Goal: Task Accomplishment & Management: Complete application form

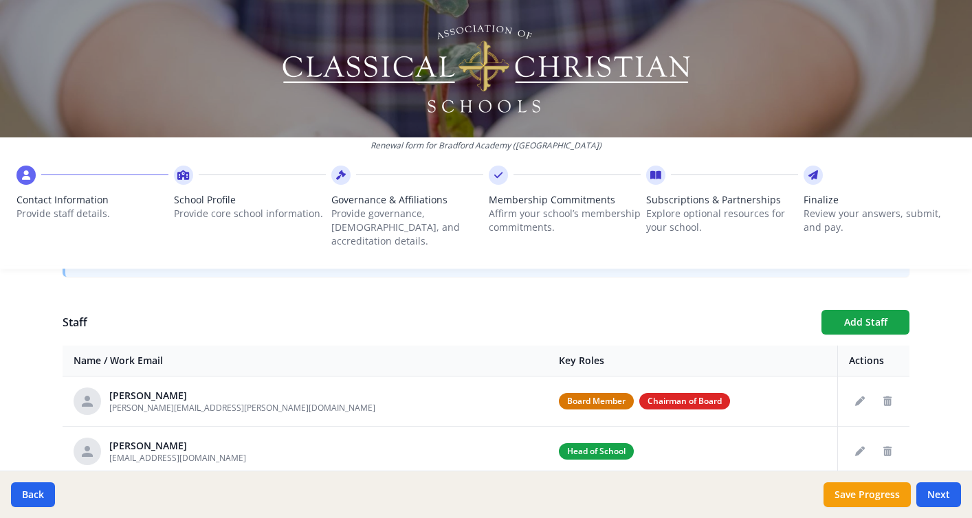
scroll to position [460, 0]
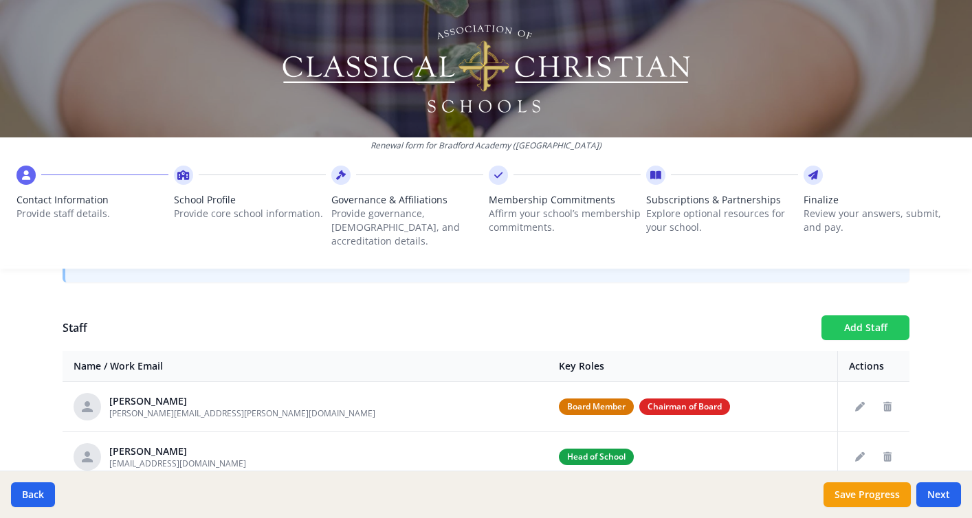
click at [860, 315] on button "Add Staff" at bounding box center [865, 327] width 88 height 25
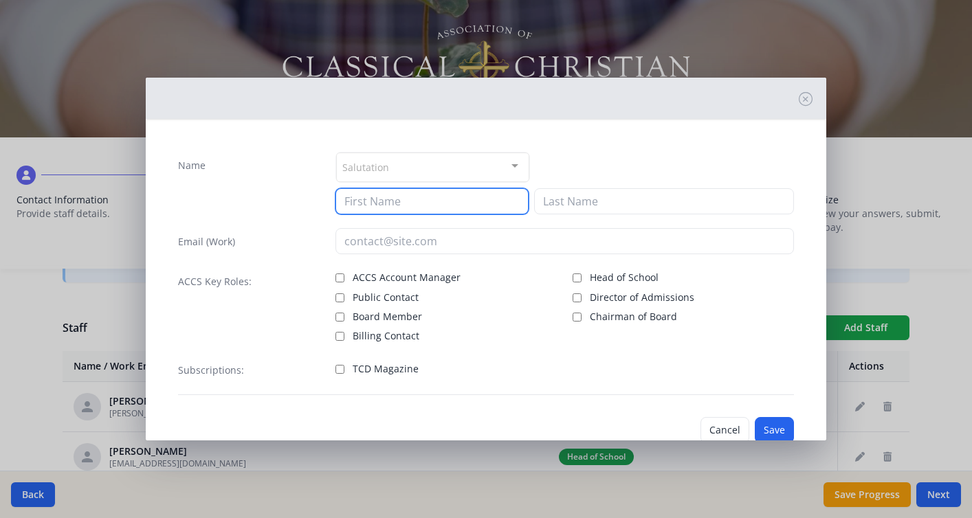
click at [364, 200] on input at bounding box center [431, 201] width 193 height 26
type input "[PERSON_NAME]"
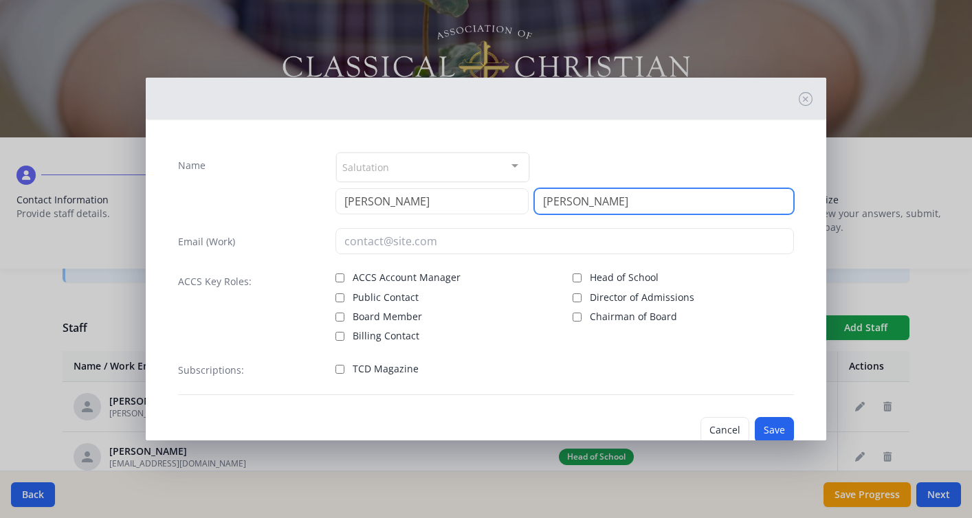
type input "[PERSON_NAME]"
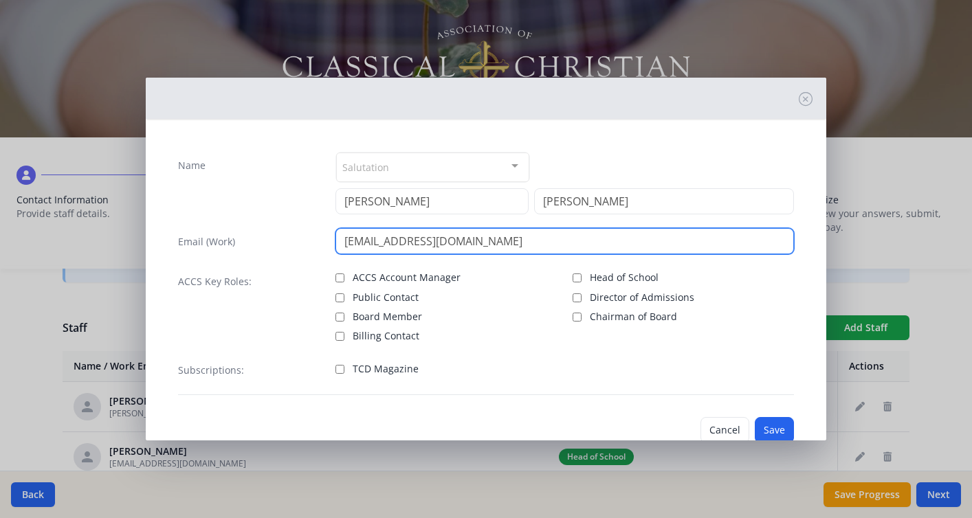
scroll to position [36, 0]
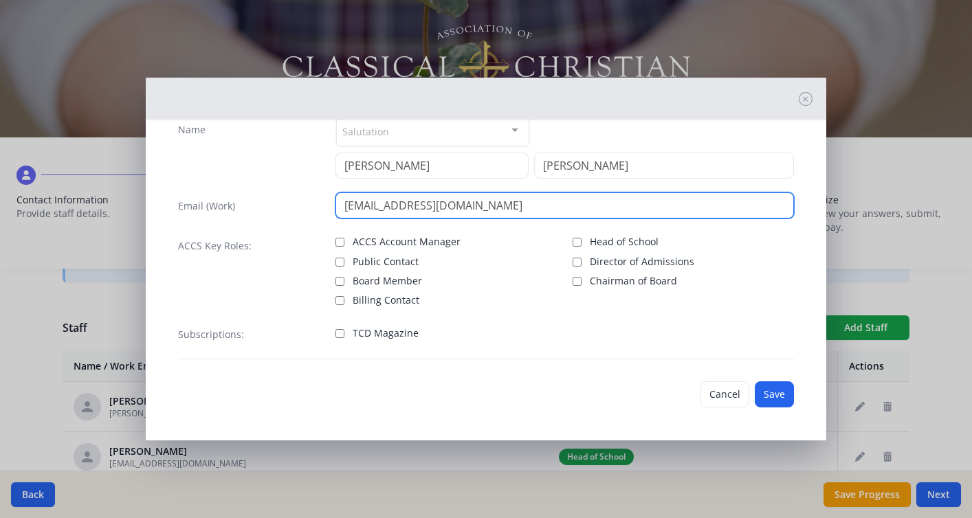
type input "[EMAIL_ADDRESS][DOMAIN_NAME]"
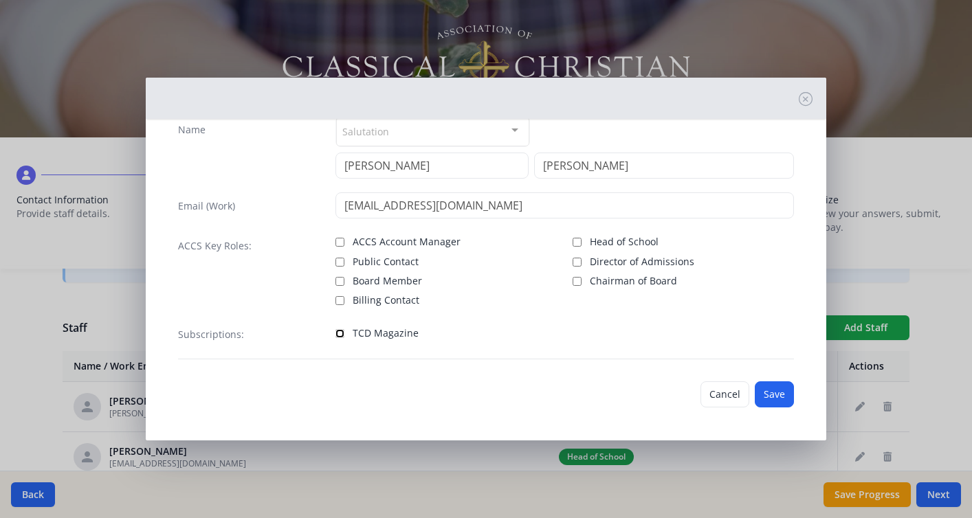
click at [343, 332] on input "TCD Magazine" at bounding box center [339, 333] width 9 height 9
checkbox input "true"
click at [778, 394] on button "Save" at bounding box center [773, 394] width 39 height 26
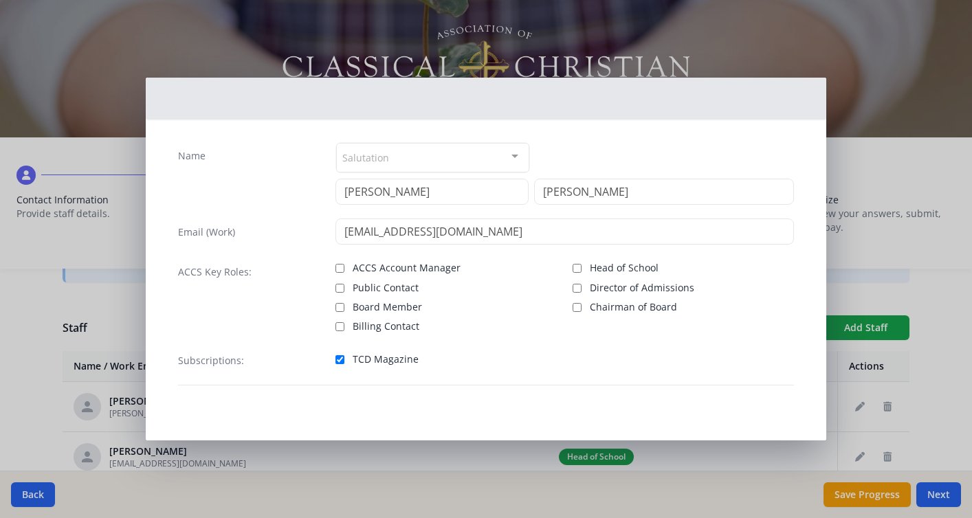
scroll to position [10, 0]
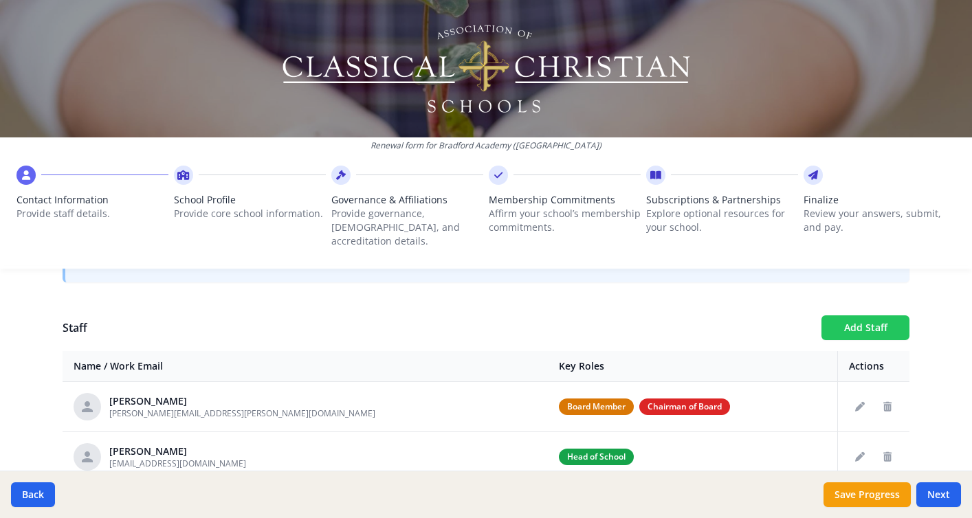
click at [860, 315] on button "Add Staff" at bounding box center [865, 327] width 88 height 25
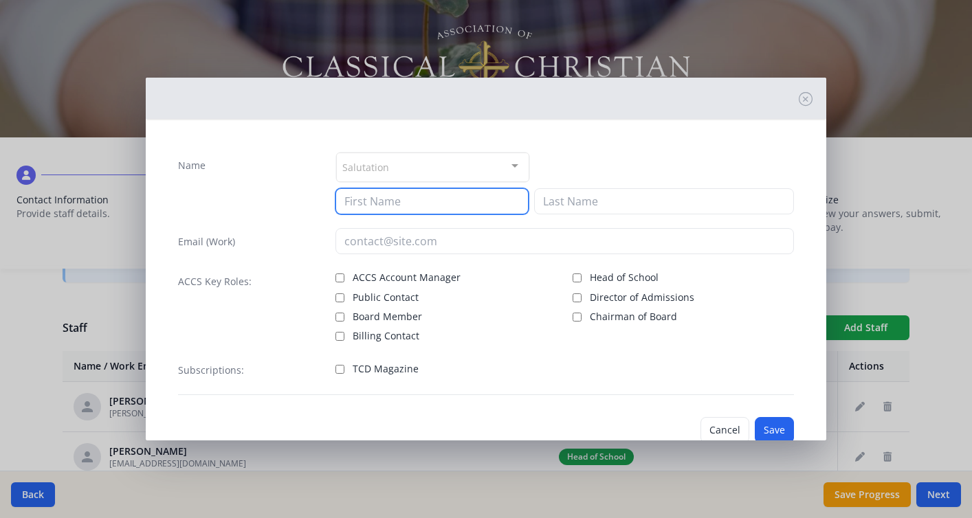
click at [370, 199] on input at bounding box center [431, 201] width 193 height 26
type input "[PERSON_NAME]"
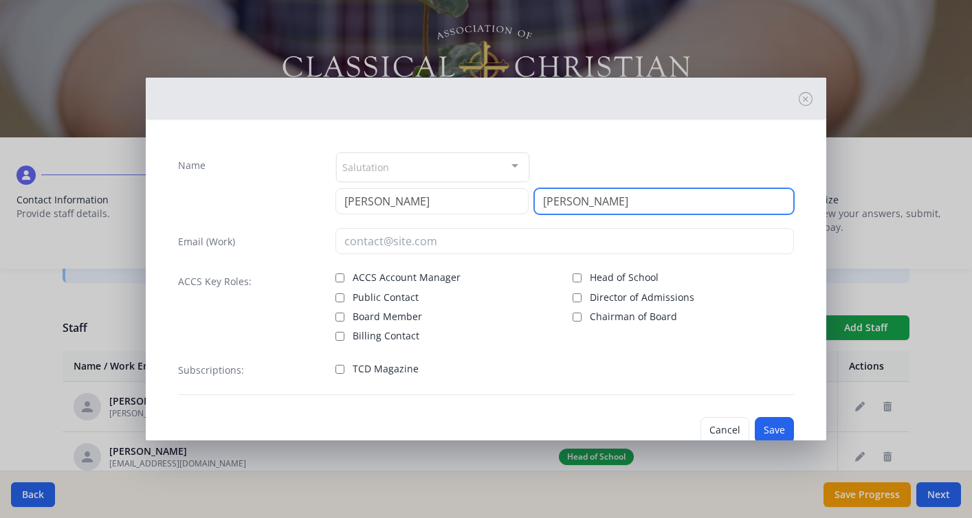
type input "[PERSON_NAME]"
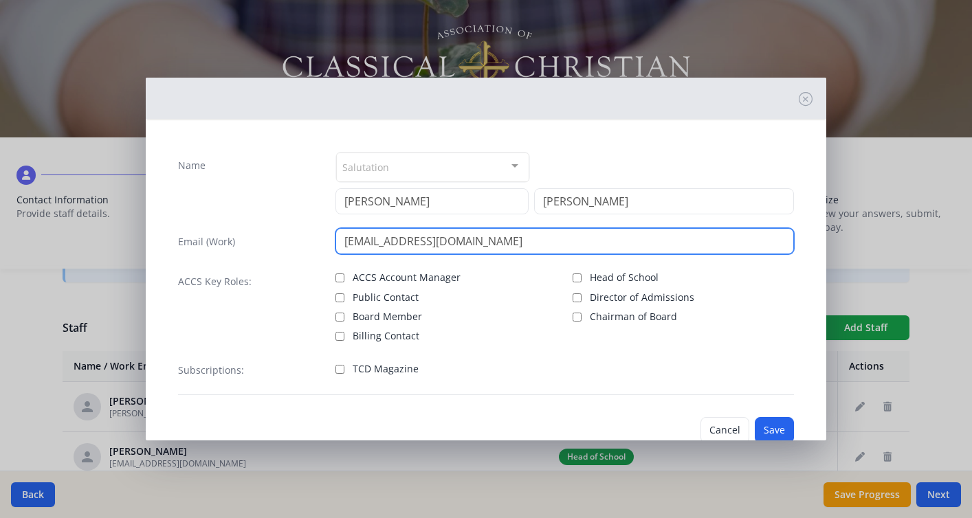
type input "[EMAIL_ADDRESS][DOMAIN_NAME]"
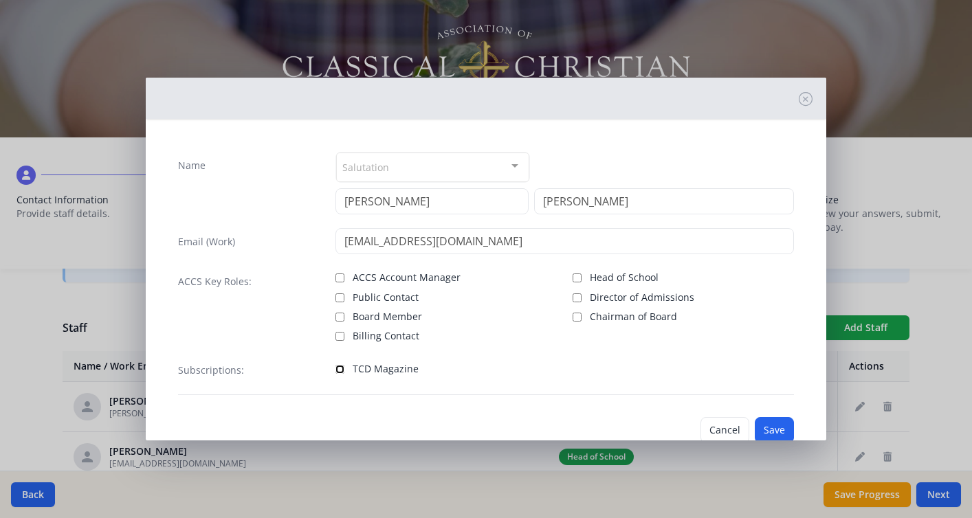
click at [336, 370] on input "TCD Magazine" at bounding box center [339, 369] width 9 height 9
checkbox input "true"
click at [768, 429] on button "Save" at bounding box center [773, 430] width 39 height 26
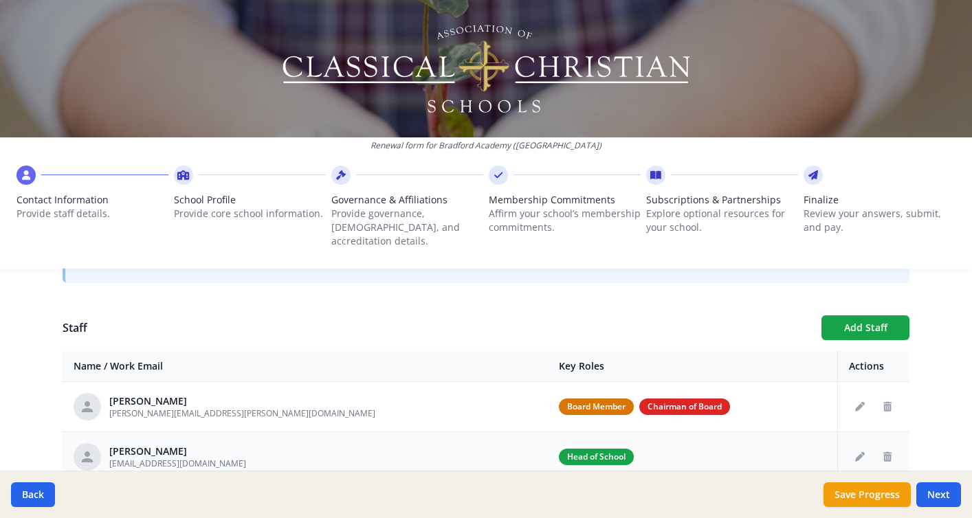
scroll to position [759, 0]
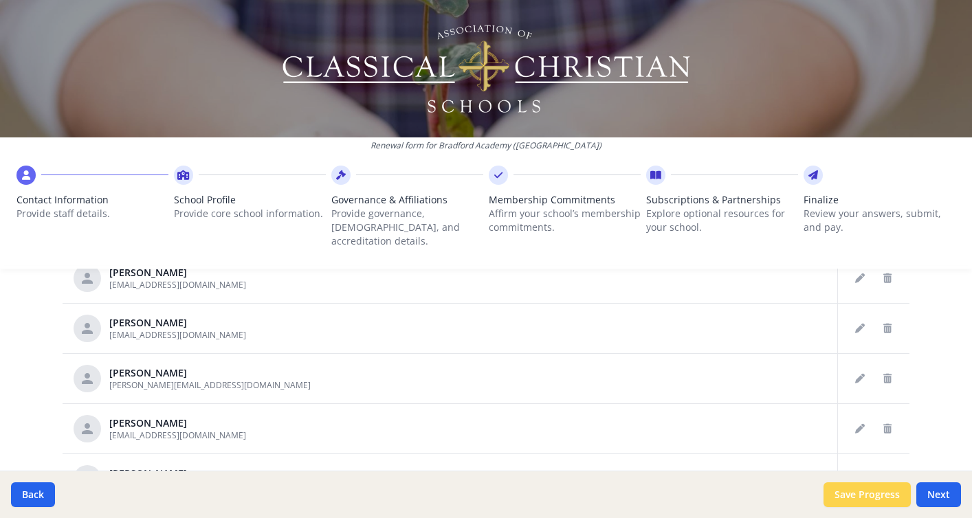
click at [873, 500] on button "Save Progress" at bounding box center [866, 494] width 87 height 25
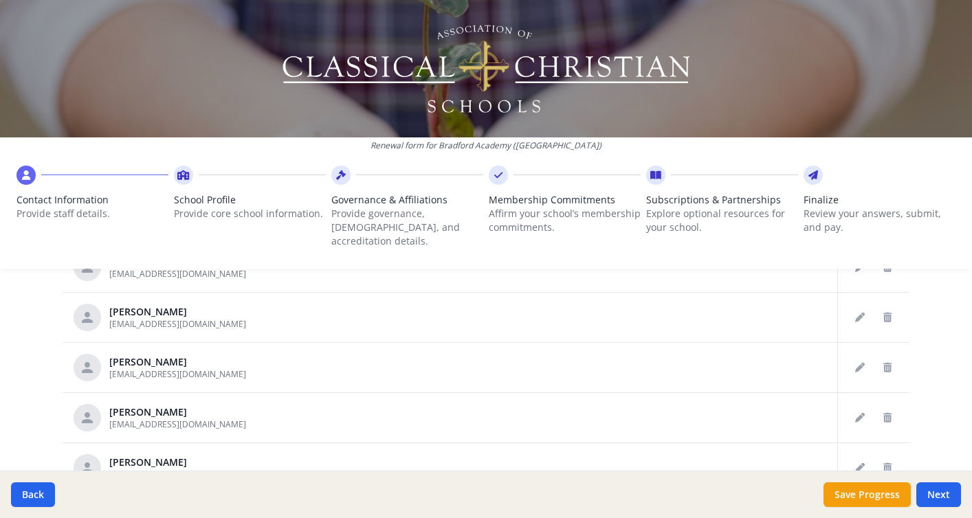
scroll to position [824, 0]
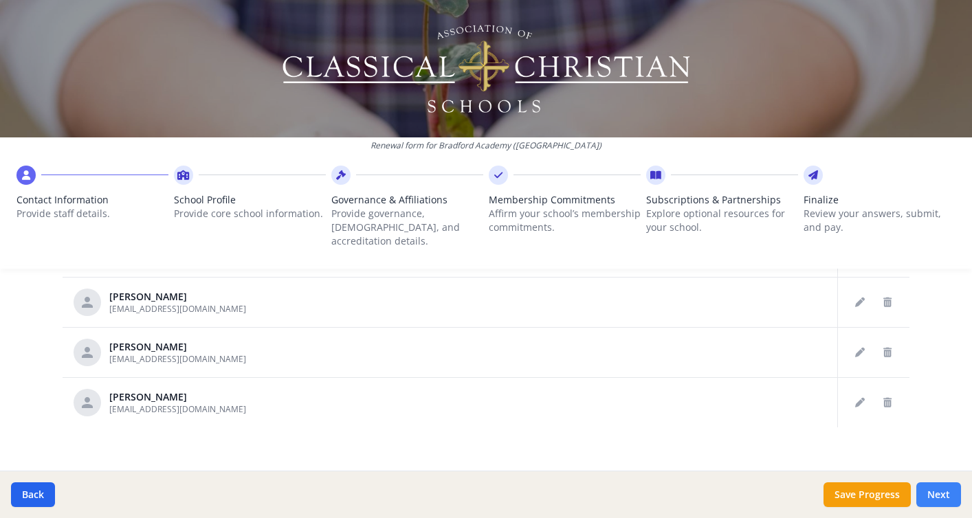
click at [941, 495] on button "Next" at bounding box center [938, 494] width 45 height 25
type input "[PHONE_NUMBER]"
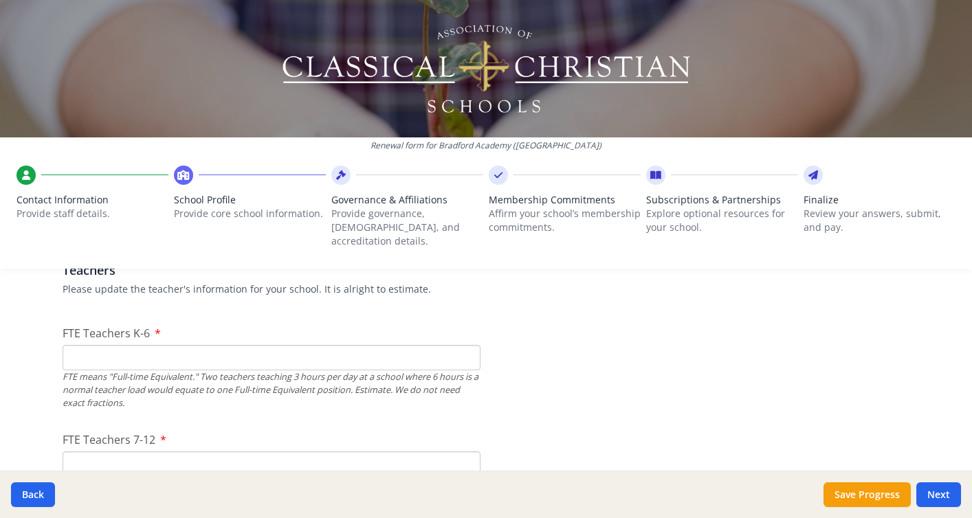
scroll to position [827, 0]
click at [140, 346] on input "FTE Teachers K-6" at bounding box center [272, 358] width 418 height 25
type input "14"
click at [269, 390] on div "FTE means "Full-time Equivalent." Two teachers teaching 3 hours per day at a sc…" at bounding box center [272, 392] width 418 height 40
